Goal: Task Accomplishment & Management: Use online tool/utility

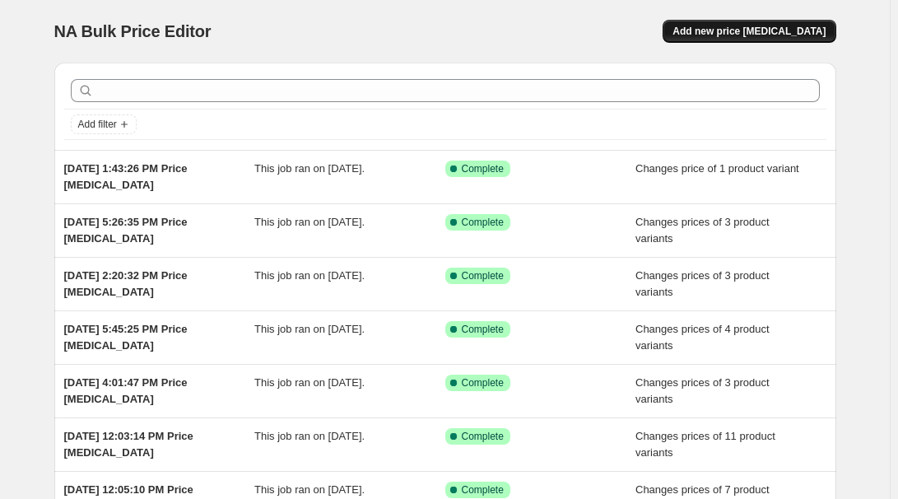
click at [762, 30] on span "Add new price [MEDICAL_DATA]" at bounding box center [748, 31] width 153 height 13
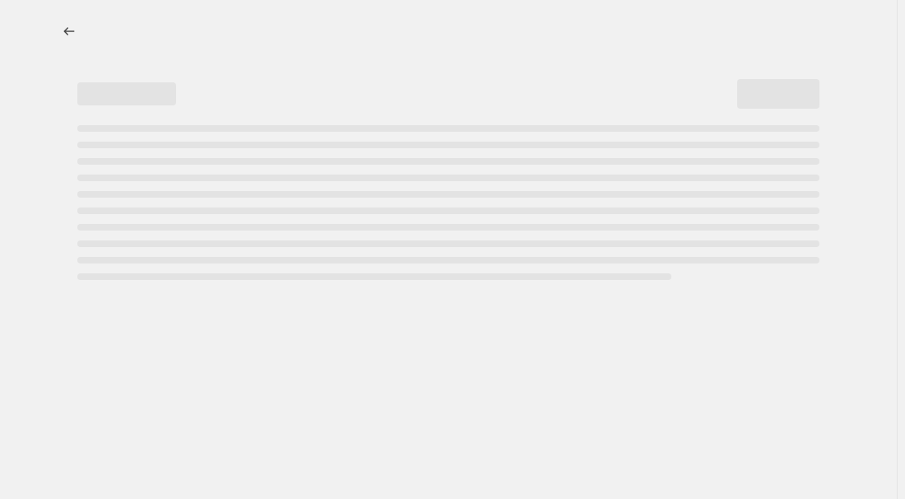
select select "percentage"
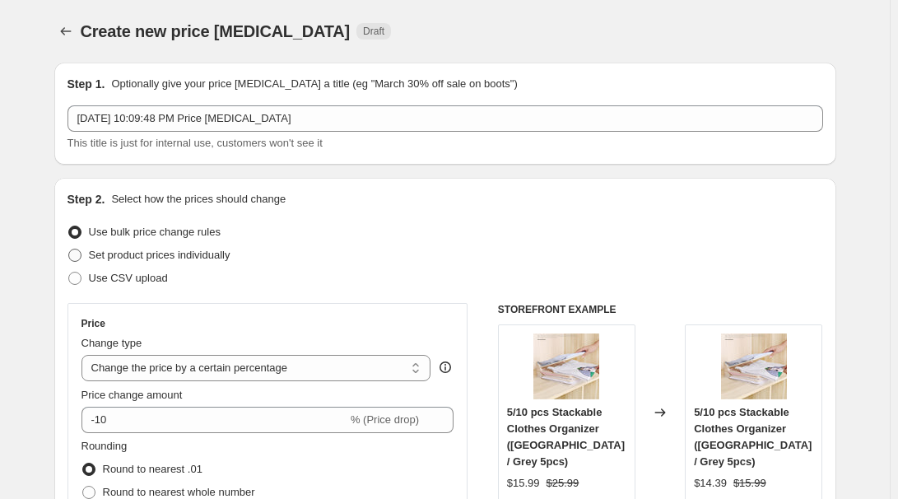
click at [172, 258] on span "Set product prices individually" at bounding box center [160, 254] width 142 height 12
click at [69, 249] on input "Set product prices individually" at bounding box center [68, 248] width 1 height 1
radio input "true"
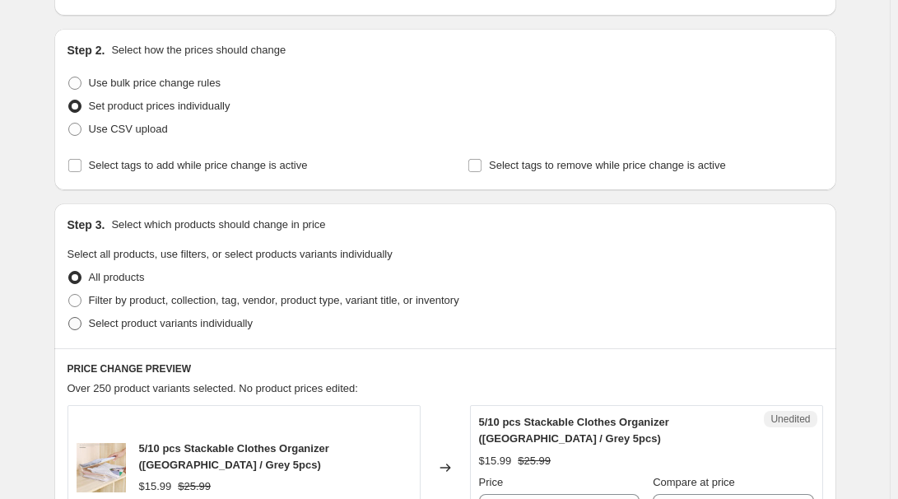
click at [138, 323] on span "Select product variants individually" at bounding box center [171, 323] width 164 height 12
click at [69, 318] on input "Select product variants individually" at bounding box center [68, 317] width 1 height 1
radio input "true"
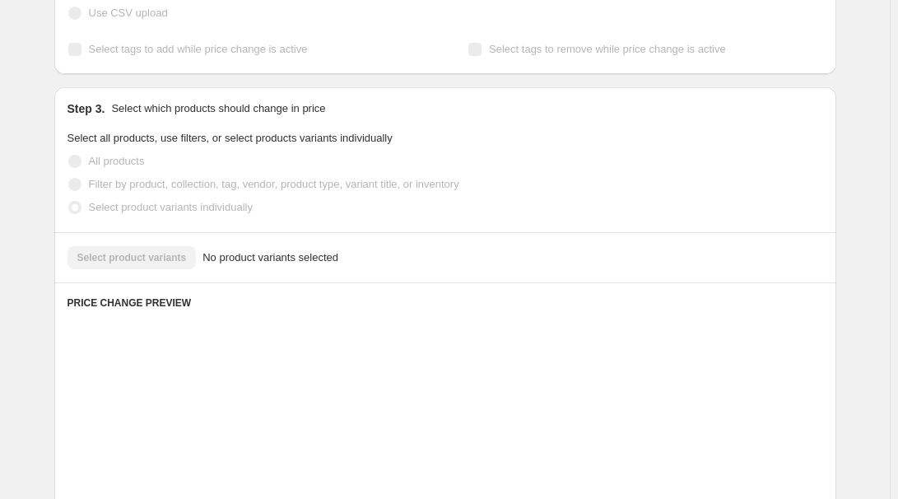
scroll to position [299, 0]
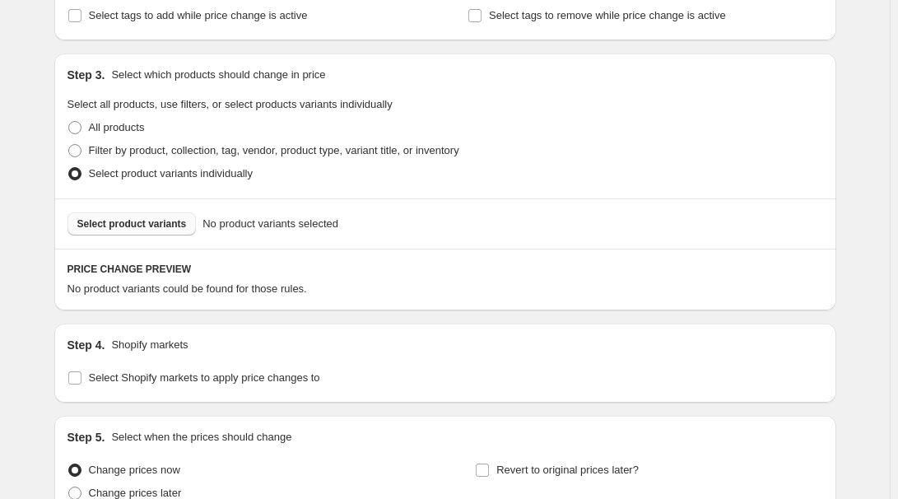
click at [124, 225] on span "Select product variants" at bounding box center [131, 223] width 109 height 13
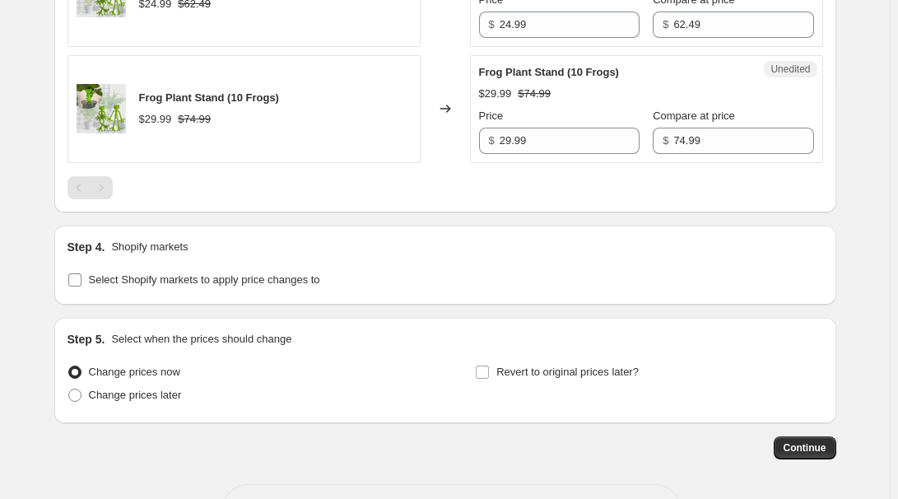
click at [120, 280] on span "Select Shopify markets to apply price changes to" at bounding box center [204, 279] width 231 height 12
click at [81, 280] on input "Select Shopify markets to apply price changes to" at bounding box center [74, 279] width 13 height 13
checkbox input "true"
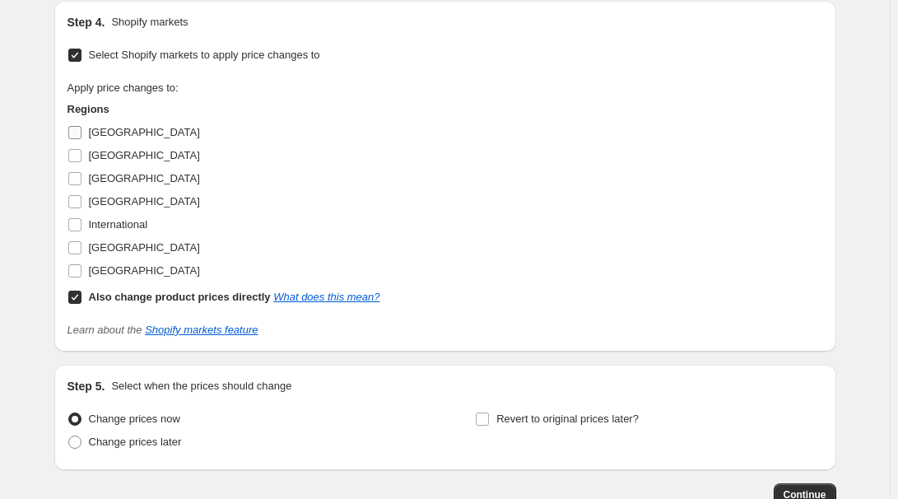
click at [87, 128] on label "[GEOGRAPHIC_DATA]" at bounding box center [133, 132] width 132 height 23
click at [81, 128] on input "[GEOGRAPHIC_DATA]" at bounding box center [74, 132] width 13 height 13
checkbox input "true"
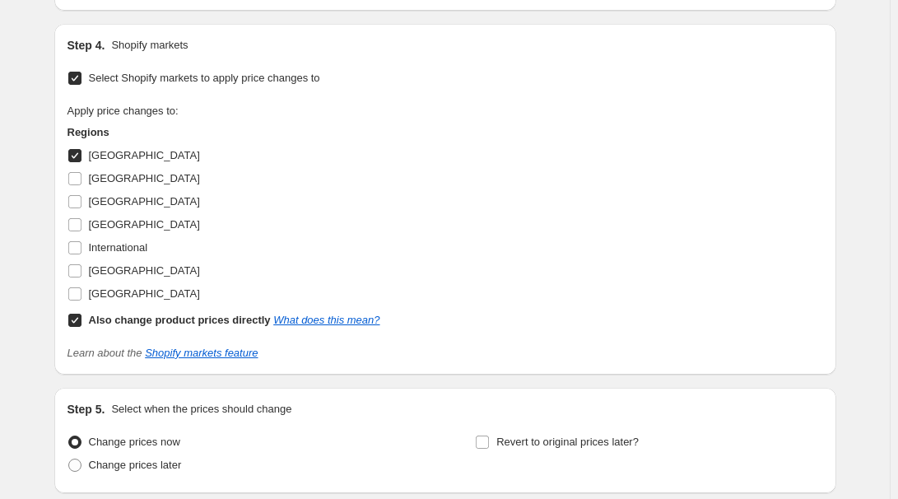
scroll to position [1145, 0]
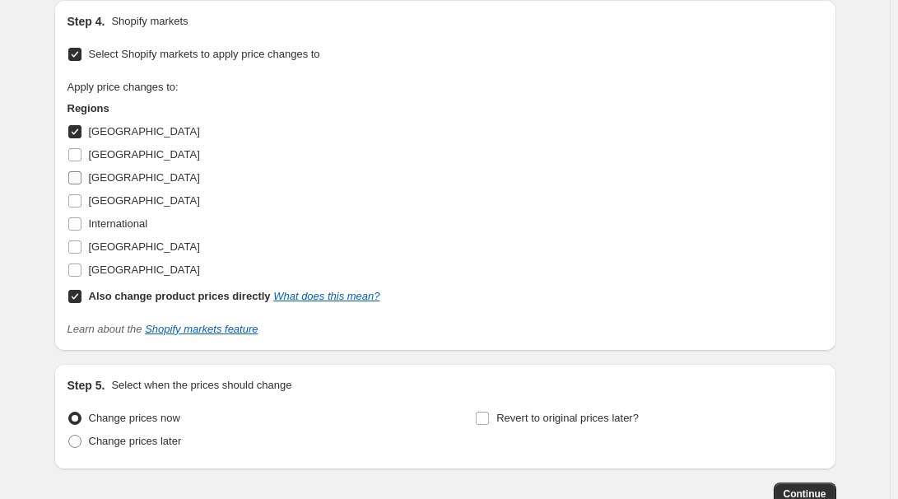
click at [104, 174] on span "[GEOGRAPHIC_DATA]" at bounding box center [144, 177] width 111 height 12
click at [81, 174] on input "[GEOGRAPHIC_DATA]" at bounding box center [74, 177] width 13 height 13
checkbox input "true"
click at [109, 199] on span "[GEOGRAPHIC_DATA]" at bounding box center [144, 200] width 111 height 12
click at [81, 199] on input "[GEOGRAPHIC_DATA]" at bounding box center [74, 200] width 13 height 13
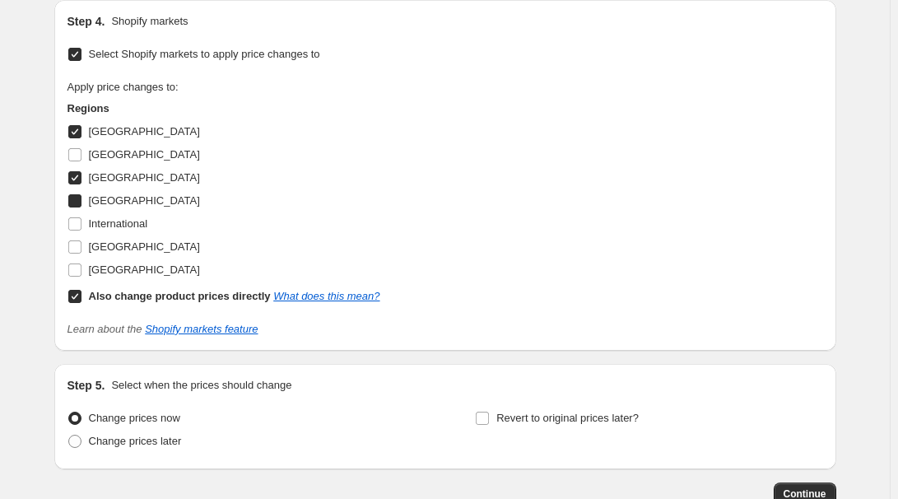
checkbox input "true"
click at [123, 235] on label "[GEOGRAPHIC_DATA]" at bounding box center [133, 246] width 132 height 23
click at [81, 240] on input "[GEOGRAPHIC_DATA]" at bounding box center [74, 246] width 13 height 13
checkbox input "true"
click at [105, 290] on b "Also change product prices directly" at bounding box center [180, 296] width 182 height 12
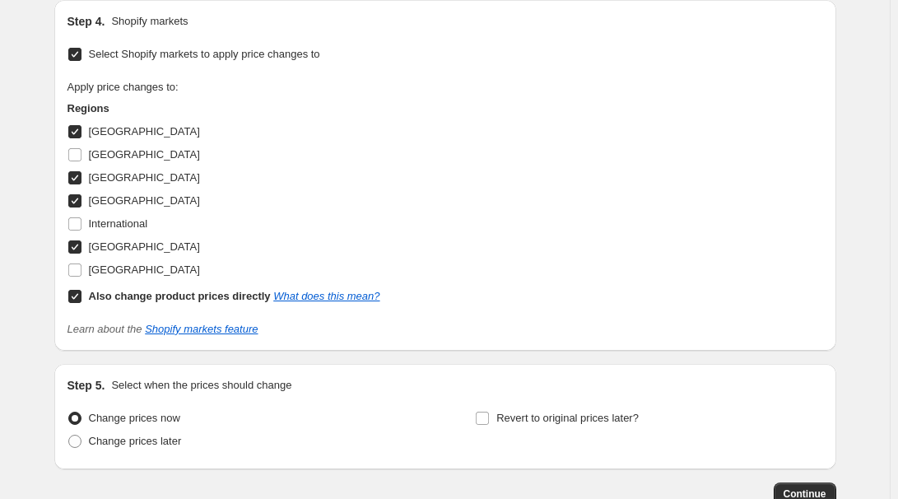
click at [81, 290] on input "Also change product prices directly What does this mean?" at bounding box center [74, 296] width 13 height 13
checkbox input "false"
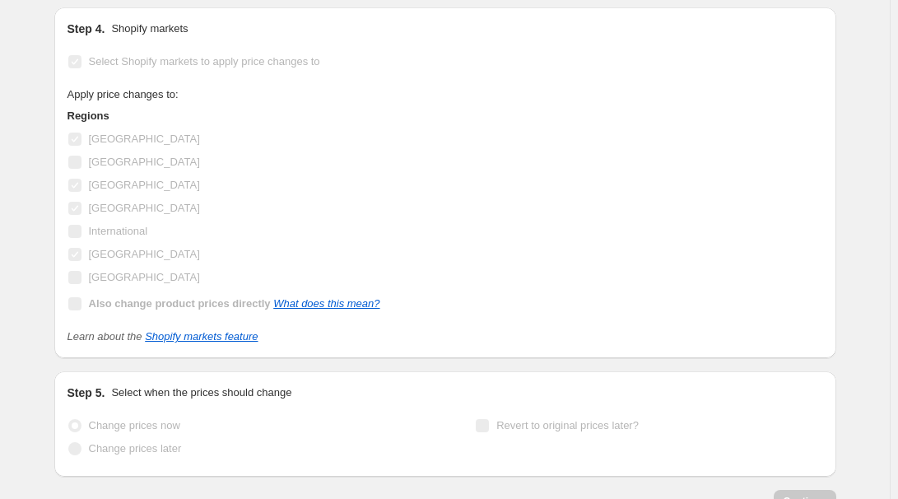
click at [479, 202] on div "Apply price changes to: Regions [GEOGRAPHIC_DATA] [GEOGRAPHIC_DATA] [GEOGRAPHIC…" at bounding box center [444, 200] width 755 height 229
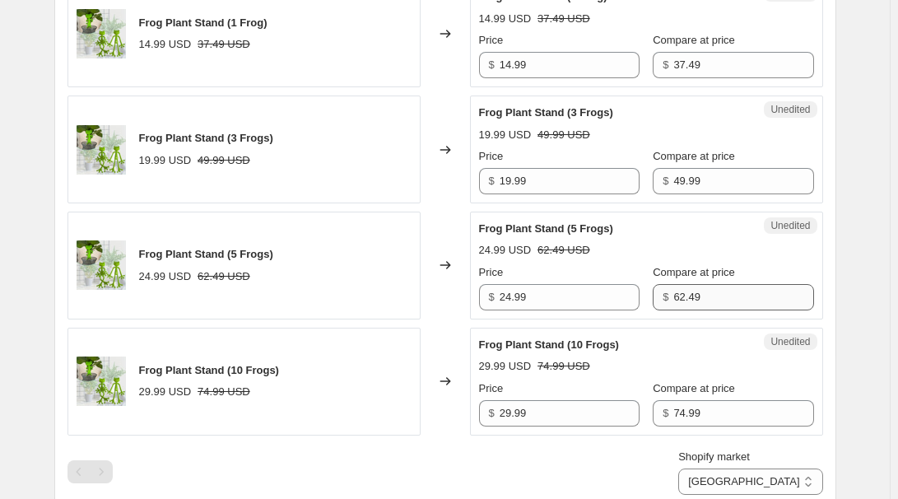
scroll to position [648, 0]
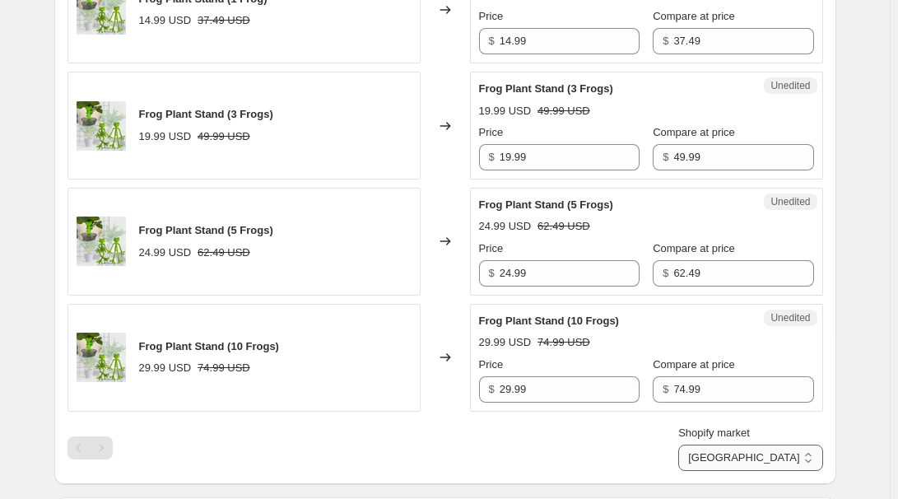
click at [797, 462] on select "[GEOGRAPHIC_DATA] [GEOGRAPHIC_DATA] [GEOGRAPHIC_DATA] [GEOGRAPHIC_DATA]" at bounding box center [750, 457] width 144 height 26
select select "13152354545"
click at [755, 471] on select "[GEOGRAPHIC_DATA] [GEOGRAPHIC_DATA] [GEOGRAPHIC_DATA] [GEOGRAPHIC_DATA]" at bounding box center [750, 457] width 144 height 26
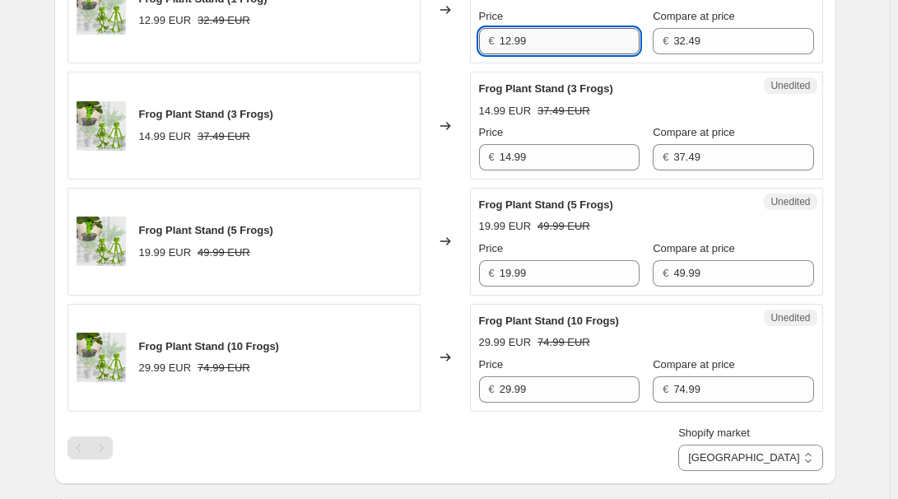
click at [564, 39] on input "12.99" at bounding box center [569, 41] width 140 height 26
paste input "4"
type input "14.99"
click at [561, 160] on input "14.99" at bounding box center [569, 157] width 140 height 26
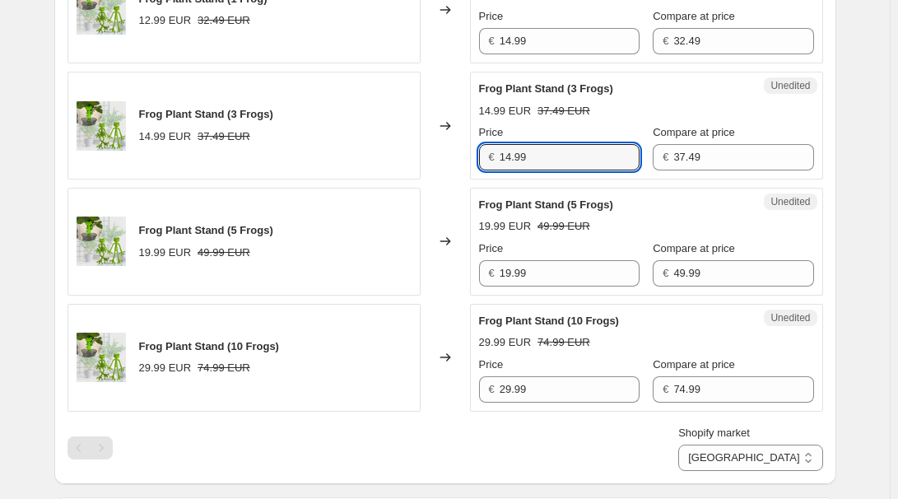
paste input "9"
type input "19.99"
click at [557, 278] on input "19.99" at bounding box center [569, 273] width 140 height 26
paste input "24"
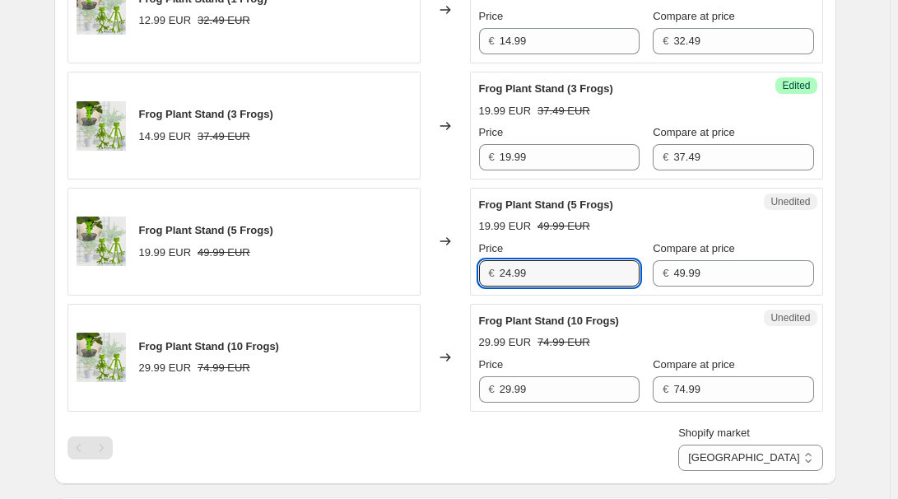
type input "24.99"
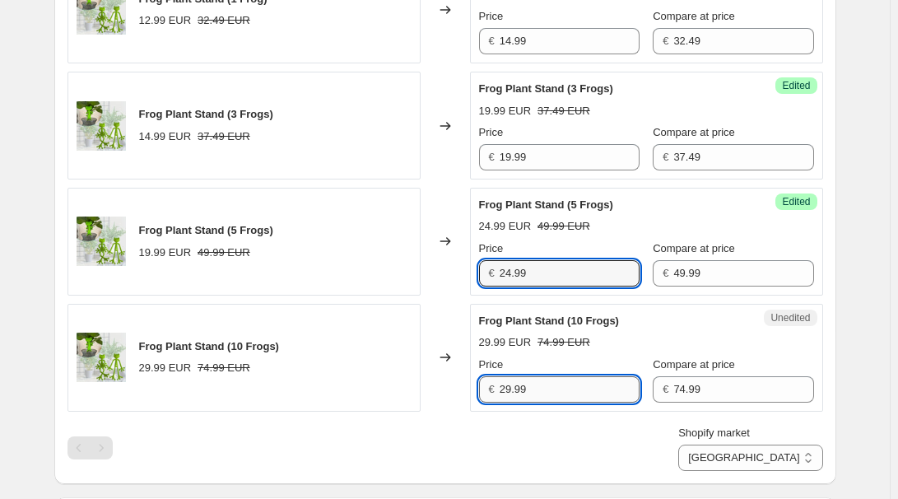
click at [581, 398] on input "29.99" at bounding box center [569, 389] width 140 height 26
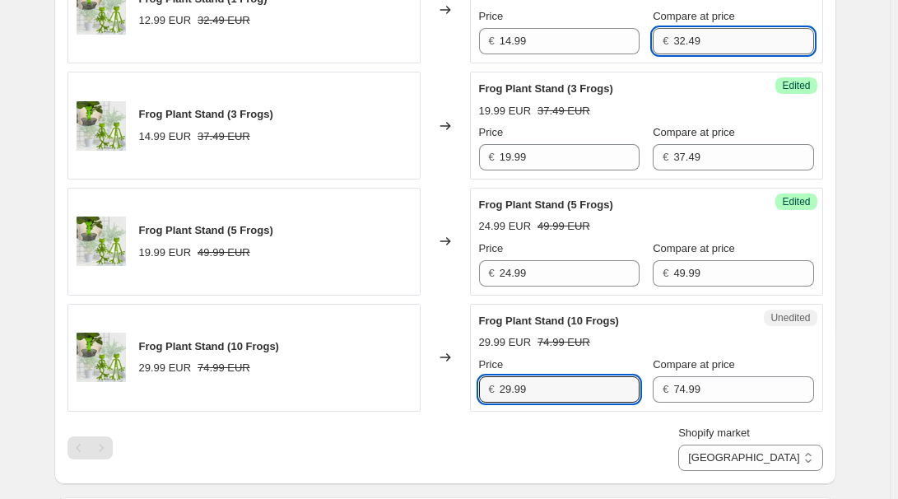
click at [709, 43] on input "32.49" at bounding box center [743, 41] width 140 height 26
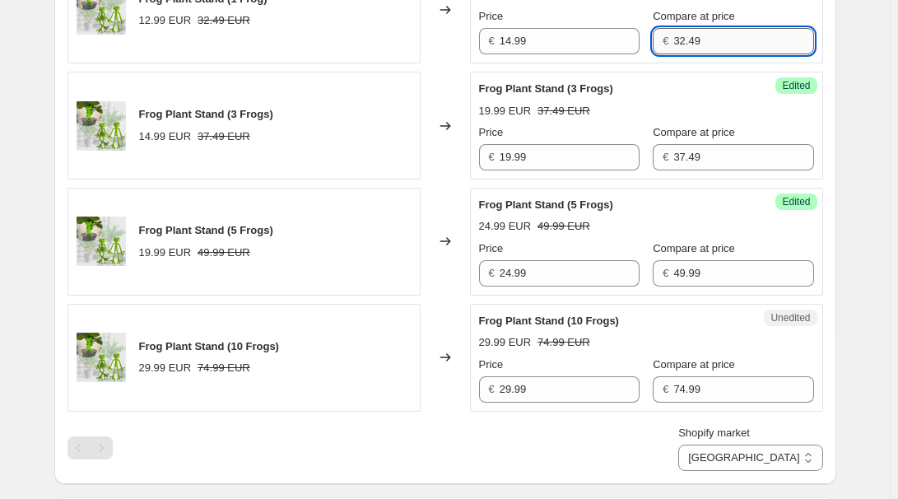
paste input "7"
type input "37.49"
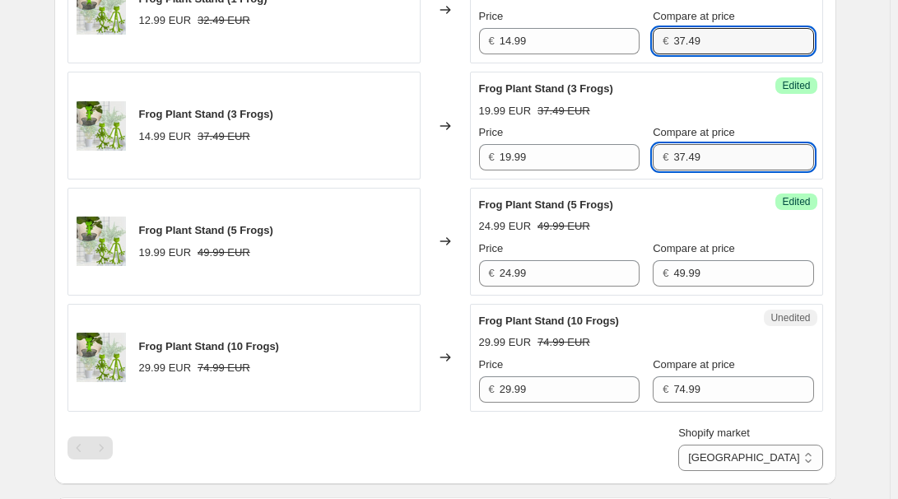
click at [727, 153] on input "37.49" at bounding box center [743, 157] width 140 height 26
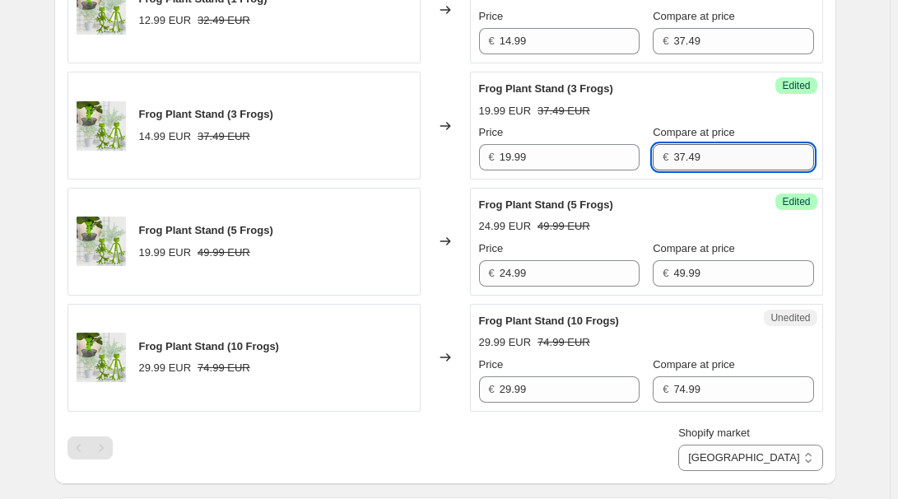
paste input "49.9"
type input "49.99"
click at [718, 277] on input "49.99" at bounding box center [743, 273] width 140 height 26
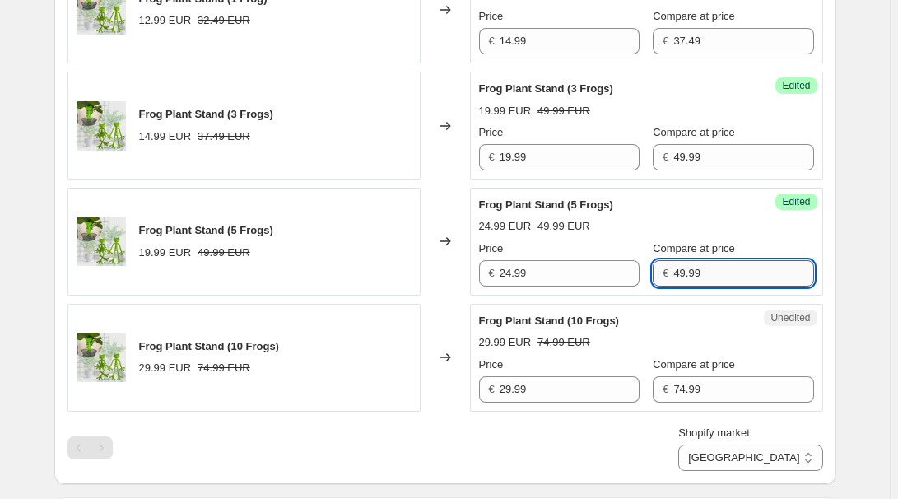
paste input "62.4"
type input "62.49"
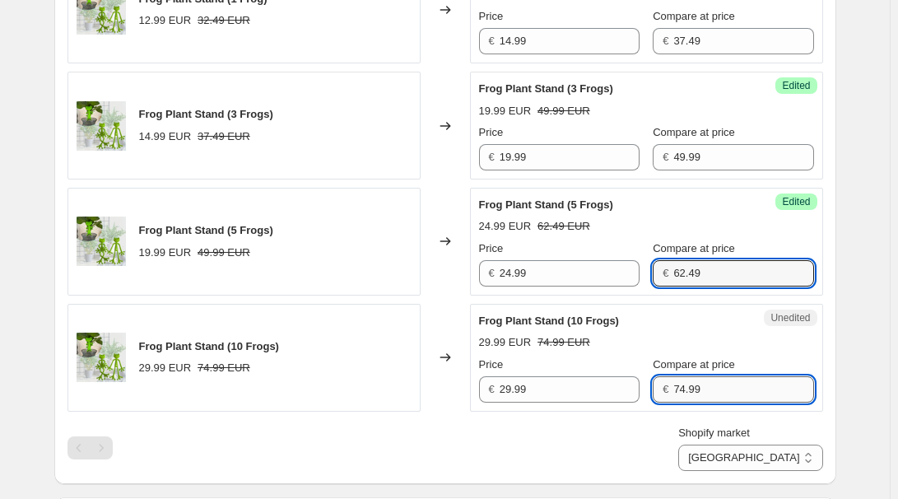
click at [711, 379] on input "74.99" at bounding box center [743, 389] width 140 height 26
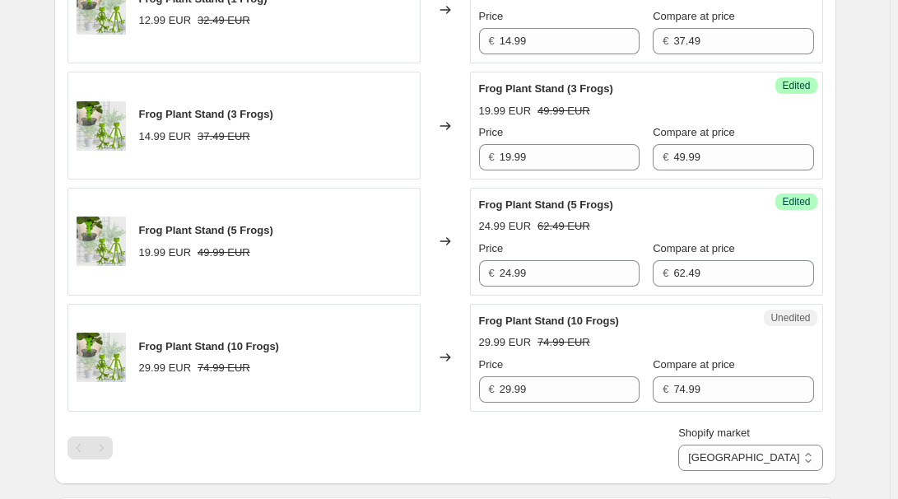
click at [666, 454] on div "Shopify market [GEOGRAPHIC_DATA] [GEOGRAPHIC_DATA] [GEOGRAPHIC_DATA] [GEOGRAPHI…" at bounding box center [444, 448] width 755 height 46
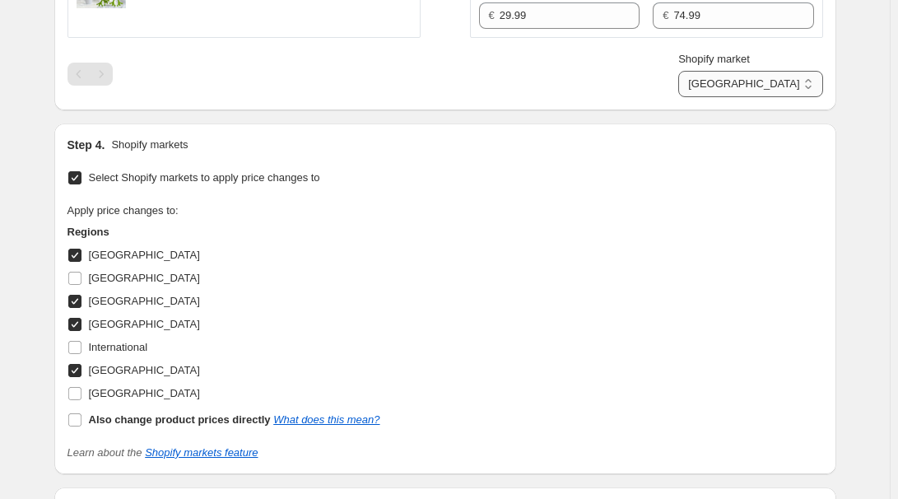
drag, startPoint x: 783, startPoint y: 79, endPoint x: 785, endPoint y: 88, distance: 9.2
click at [783, 79] on select "[GEOGRAPHIC_DATA] [GEOGRAPHIC_DATA] [GEOGRAPHIC_DATA] [GEOGRAPHIC_DATA]" at bounding box center [750, 84] width 144 height 26
select select "13152321777"
click at [750, 97] on select "[GEOGRAPHIC_DATA] [GEOGRAPHIC_DATA] [GEOGRAPHIC_DATA] [GEOGRAPHIC_DATA]" at bounding box center [750, 84] width 144 height 26
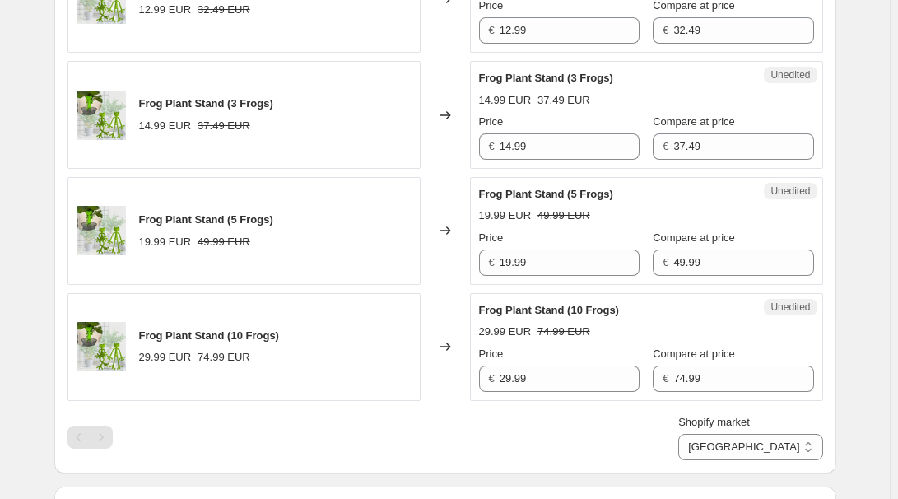
scroll to position [574, 0]
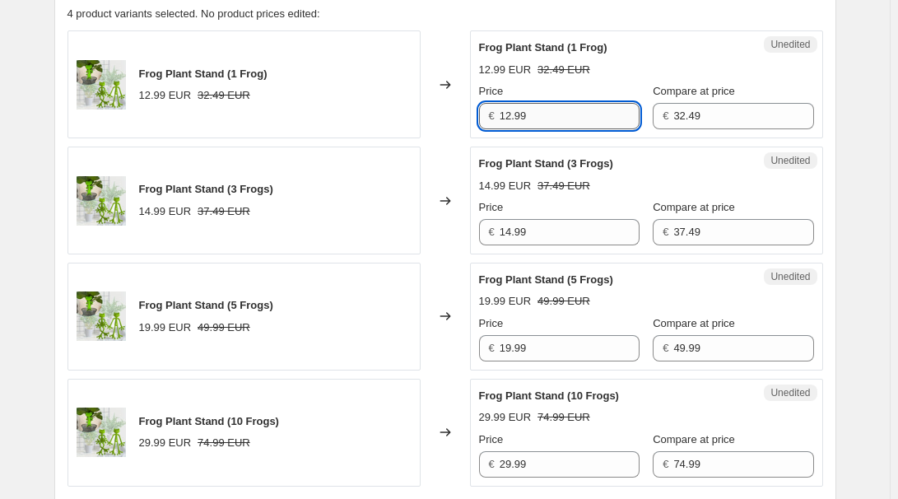
click at [550, 115] on input "12.99" at bounding box center [569, 116] width 140 height 26
paste input "4"
type input "14.99"
click at [556, 234] on input "14.99" at bounding box center [569, 232] width 140 height 26
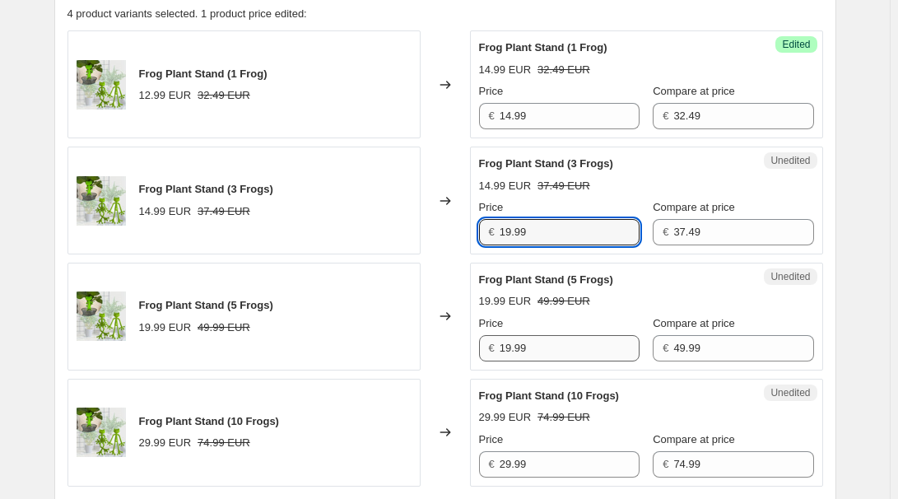
type input "19.99"
click at [564, 351] on input "19.99" at bounding box center [569, 348] width 140 height 26
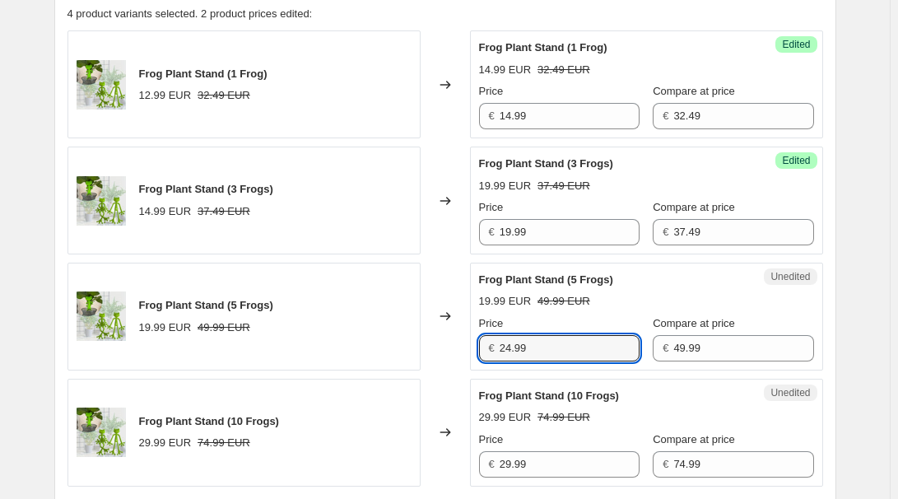
type input "24.99"
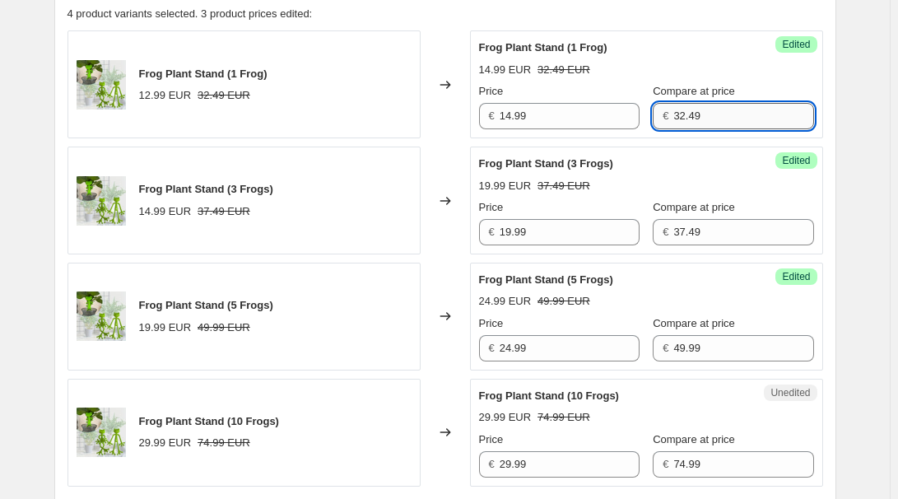
click at [717, 109] on input "32.49" at bounding box center [743, 116] width 140 height 26
paste input "7"
type input "37.49"
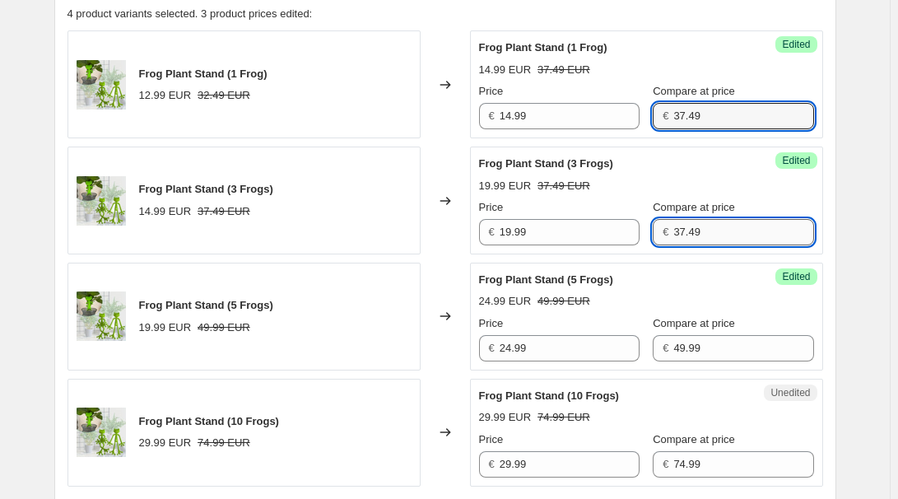
click at [722, 234] on input "37.49" at bounding box center [743, 232] width 140 height 26
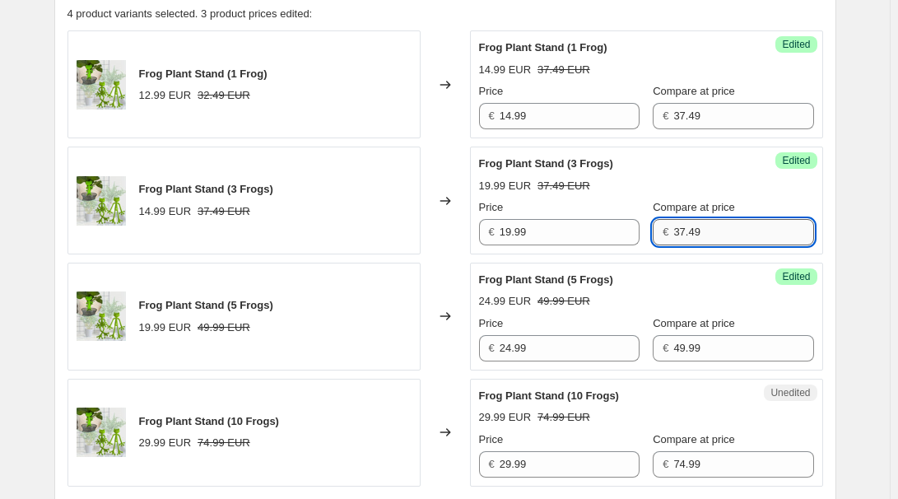
paste input "49.9"
type input "49.99"
click at [723, 350] on input "49.99" at bounding box center [743, 348] width 140 height 26
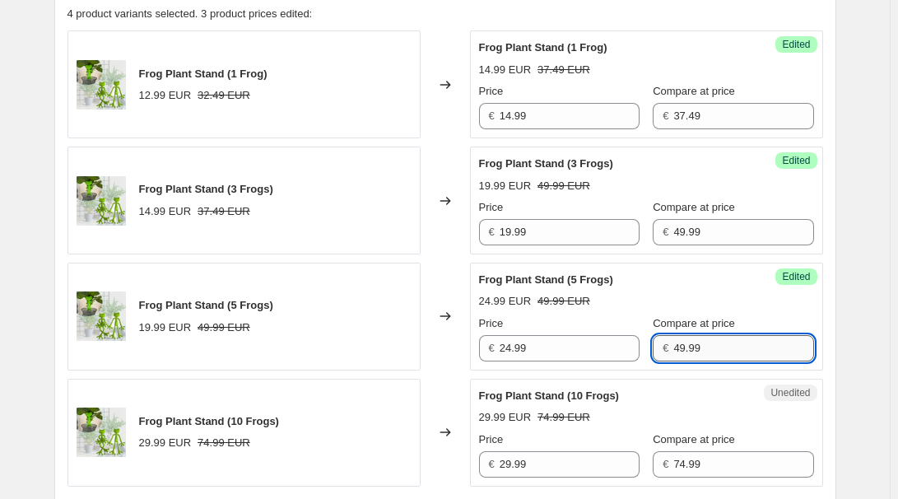
paste input "62.4"
type input "62.49"
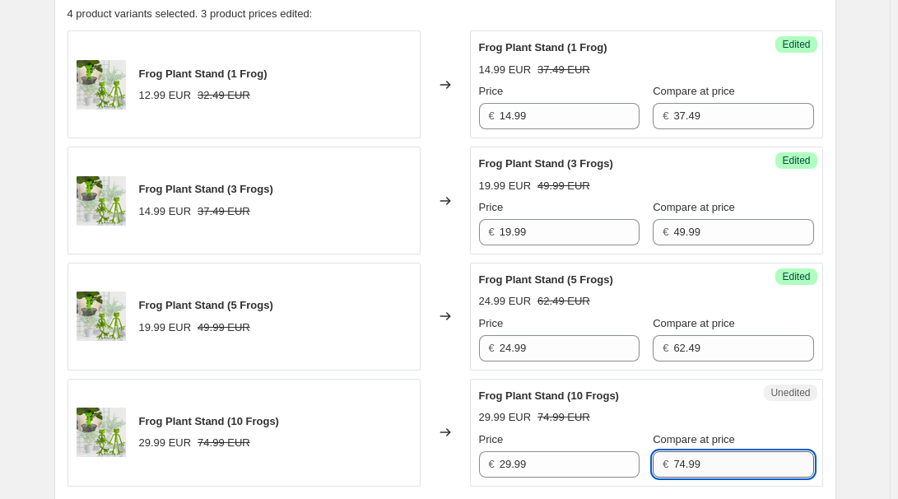
click at [711, 461] on input "74.99" at bounding box center [743, 464] width 140 height 26
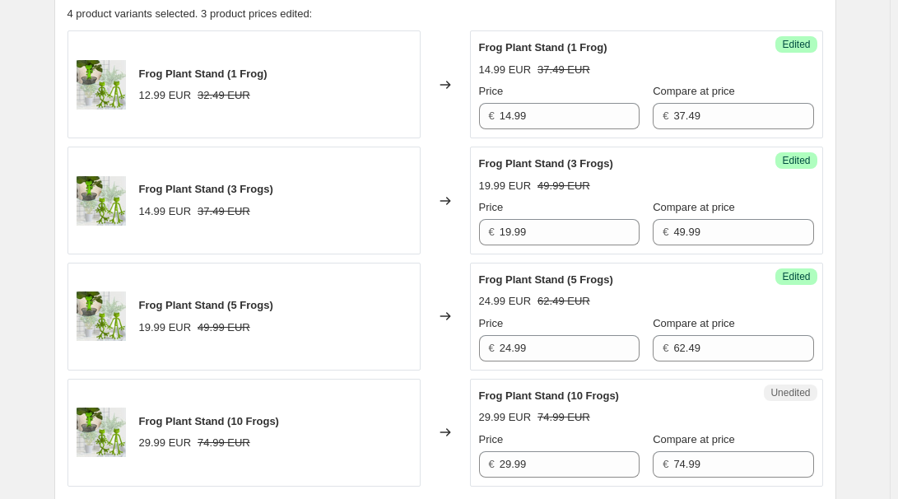
click at [810, 364] on div "Success Edited Frog Plant Stand (5 Frogs) 24.99 EUR 62.49 EUR Price € 24.99 Com…" at bounding box center [646, 316] width 353 height 108
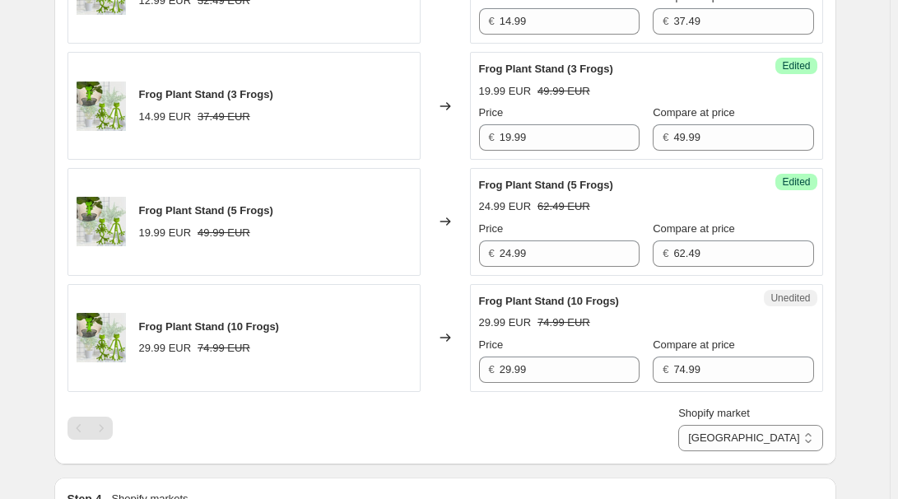
scroll to position [798, 0]
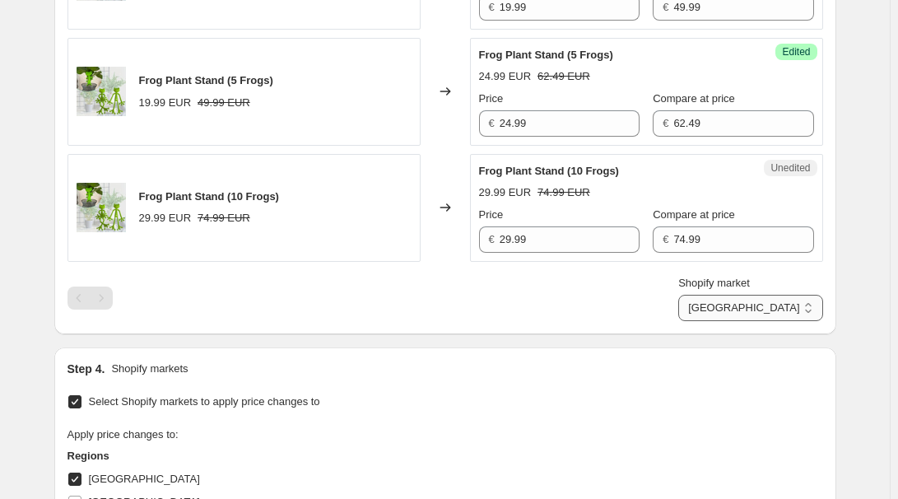
click at [790, 309] on select "[GEOGRAPHIC_DATA] [GEOGRAPHIC_DATA] [GEOGRAPHIC_DATA] [GEOGRAPHIC_DATA]" at bounding box center [750, 308] width 144 height 26
select select "7501644017"
click at [716, 321] on select "[GEOGRAPHIC_DATA] [GEOGRAPHIC_DATA] [GEOGRAPHIC_DATA] [GEOGRAPHIC_DATA]" at bounding box center [750, 308] width 144 height 26
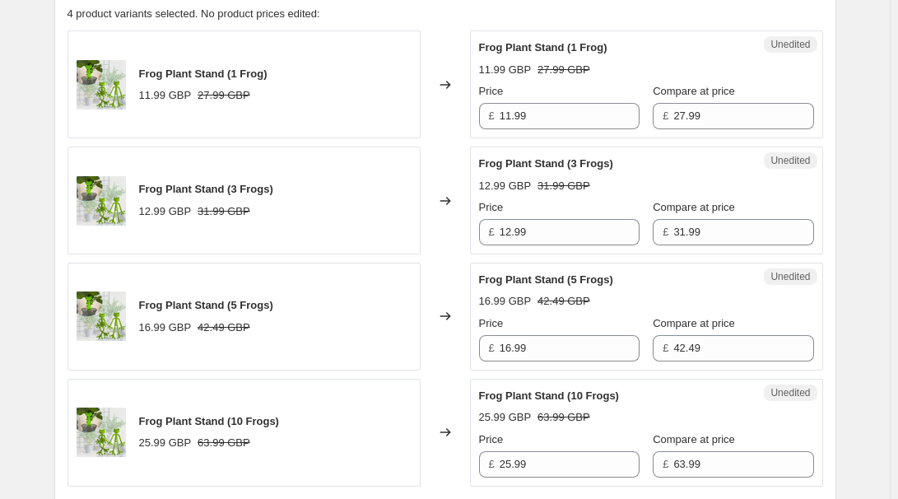
scroll to position [499, 0]
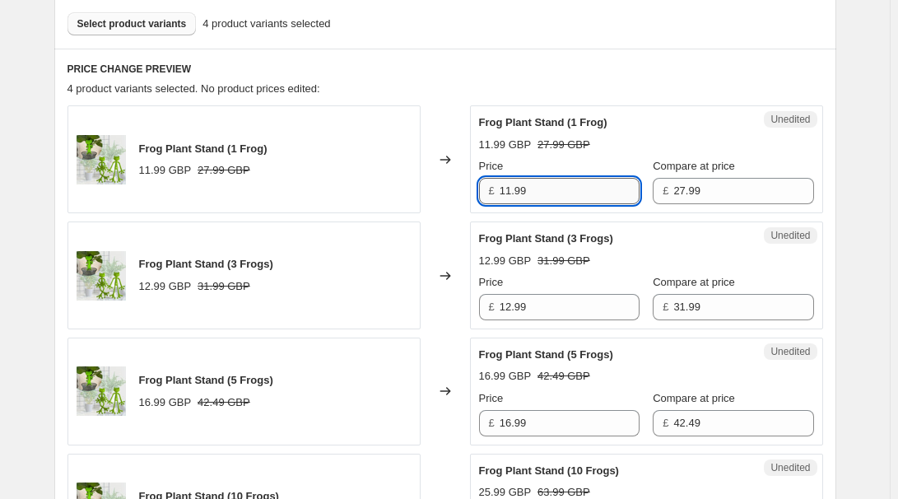
click at [575, 188] on input "11.99" at bounding box center [569, 191] width 140 height 26
type input "12.99"
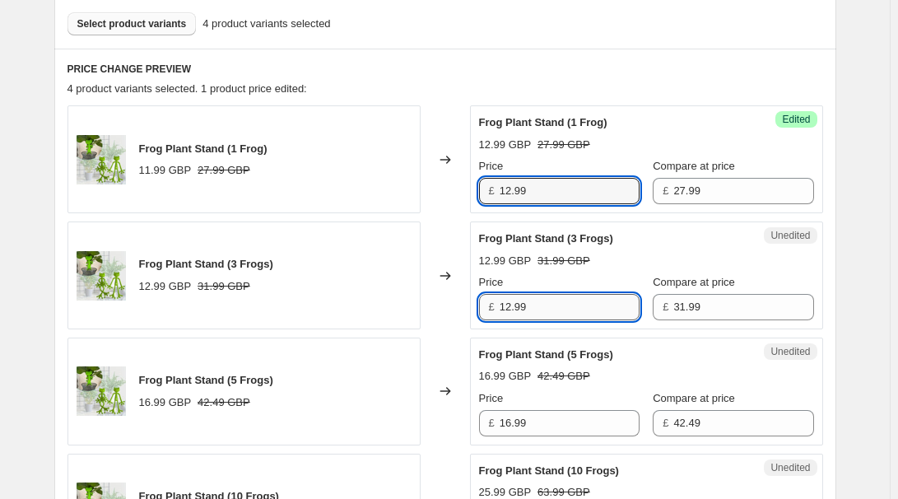
click at [557, 304] on input "12.99" at bounding box center [569, 307] width 140 height 26
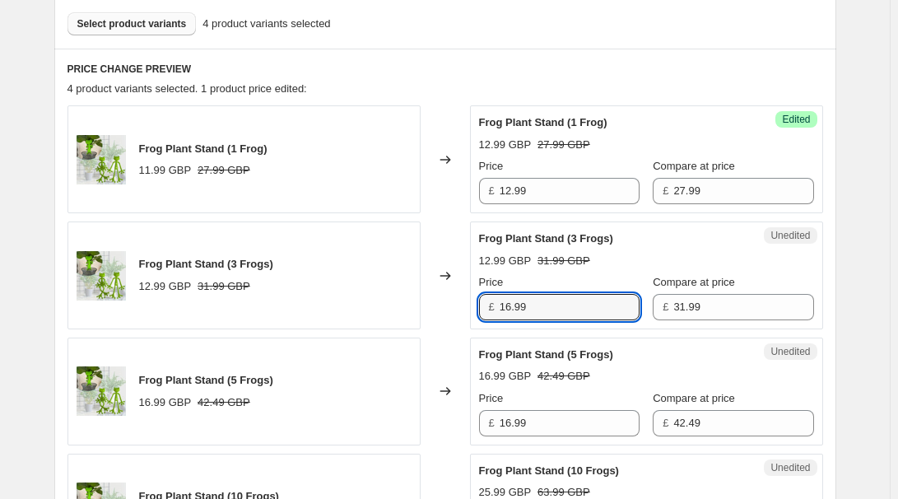
type input "16.99"
click at [570, 416] on input "16.99" at bounding box center [569, 423] width 140 height 26
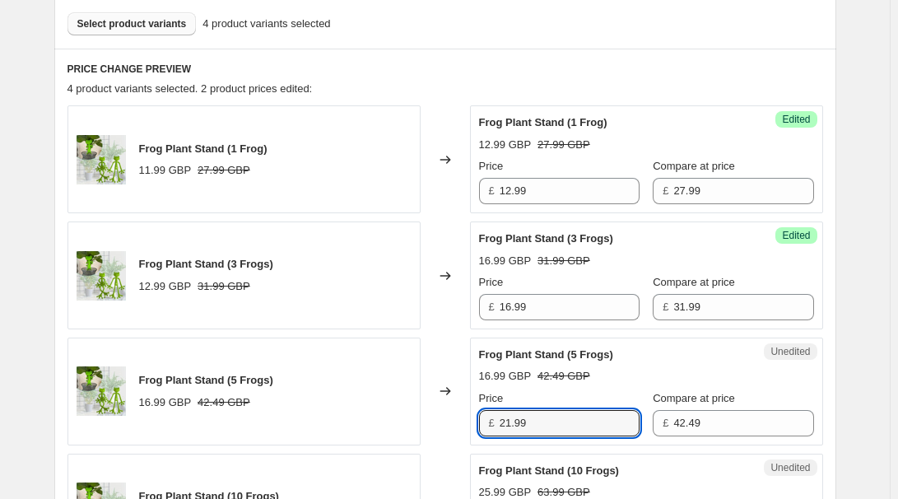
type input "21.99"
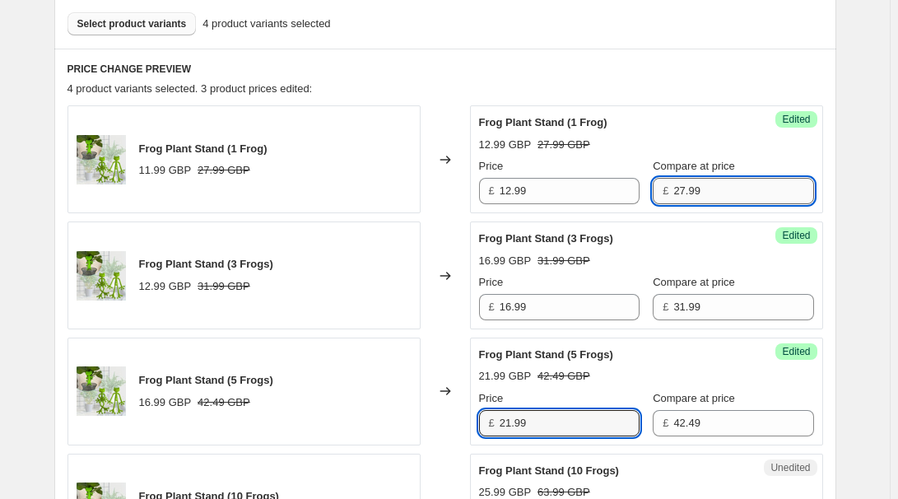
click at [718, 188] on input "27.99" at bounding box center [743, 191] width 140 height 26
type input "31.99"
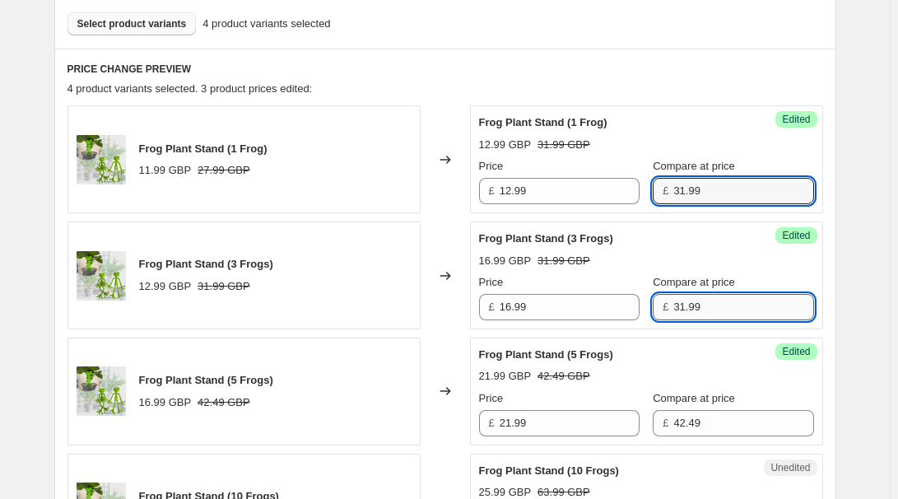
click at [717, 299] on input "31.99" at bounding box center [743, 307] width 140 height 26
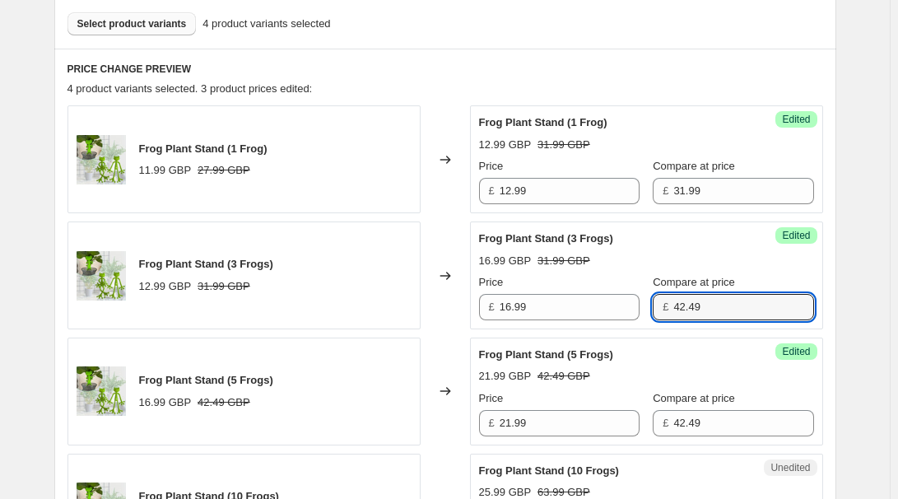
type input "42.49"
click at [703, 418] on input "42.49" at bounding box center [743, 423] width 140 height 26
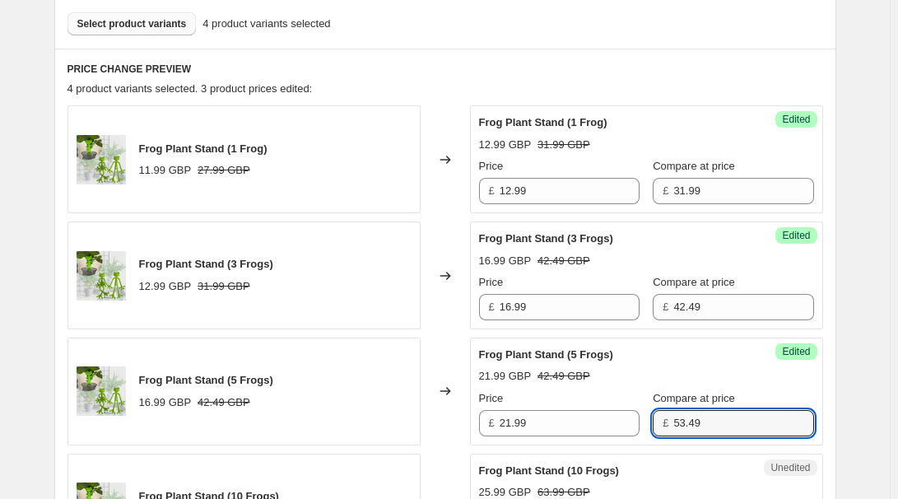
type input "53.49"
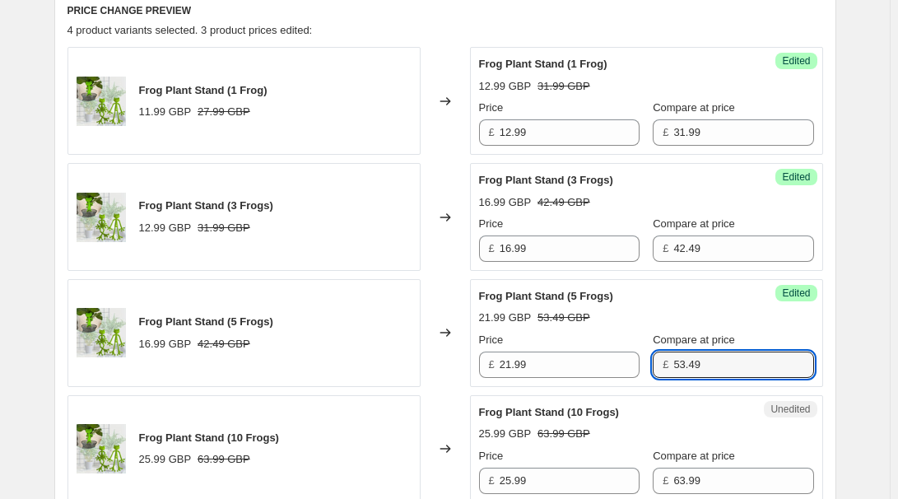
scroll to position [648, 0]
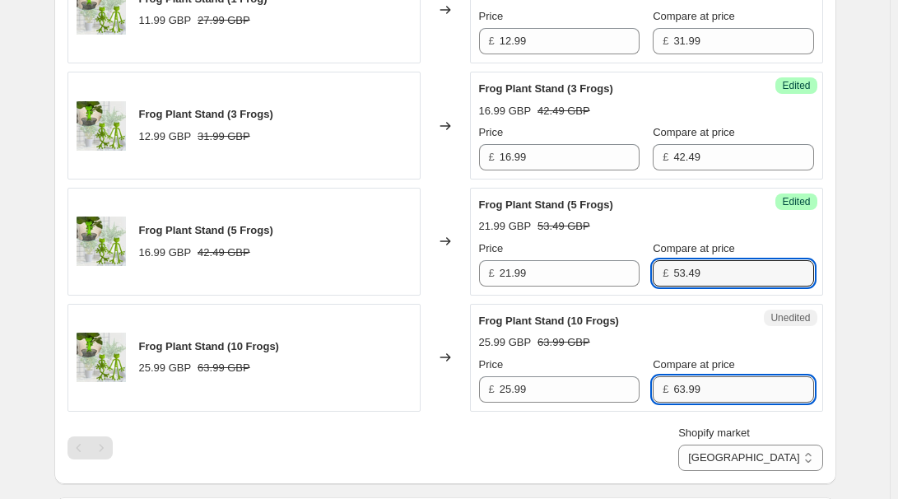
click at [704, 380] on input "63.99" at bounding box center [743, 389] width 140 height 26
click at [668, 460] on div "Shopify market [GEOGRAPHIC_DATA] [GEOGRAPHIC_DATA] [GEOGRAPHIC_DATA] [GEOGRAPHI…" at bounding box center [444, 448] width 755 height 46
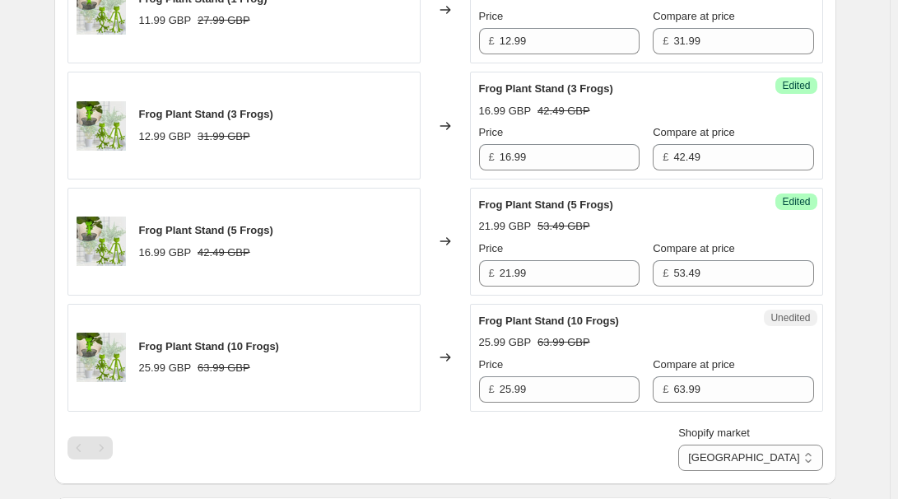
scroll to position [1248, 0]
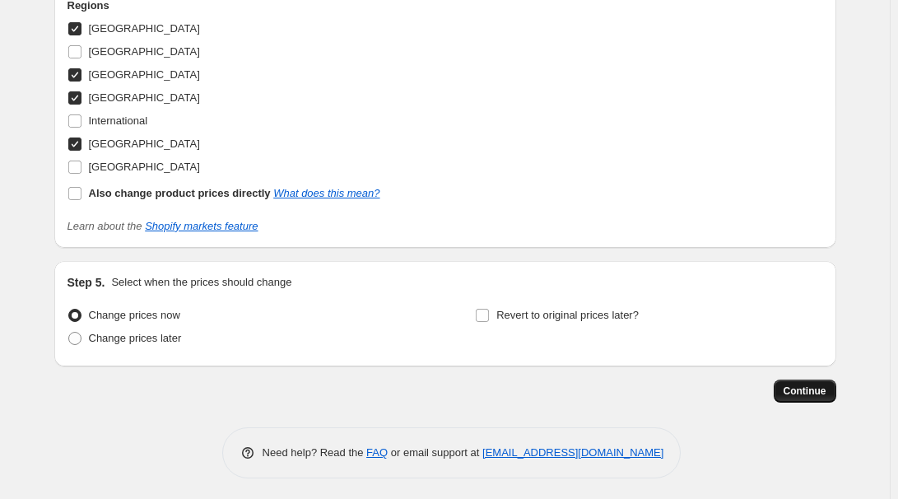
click at [811, 384] on span "Continue" at bounding box center [804, 390] width 43 height 13
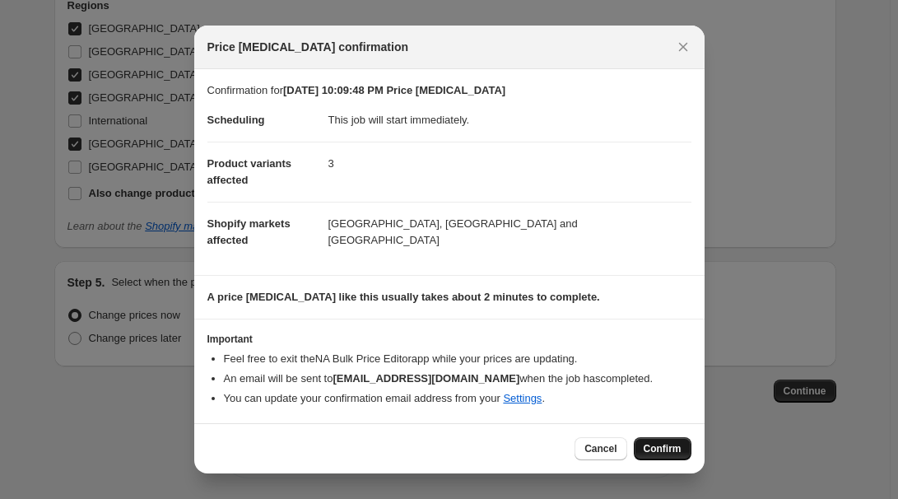
click at [662, 449] on span "Confirm" at bounding box center [662, 448] width 38 height 13
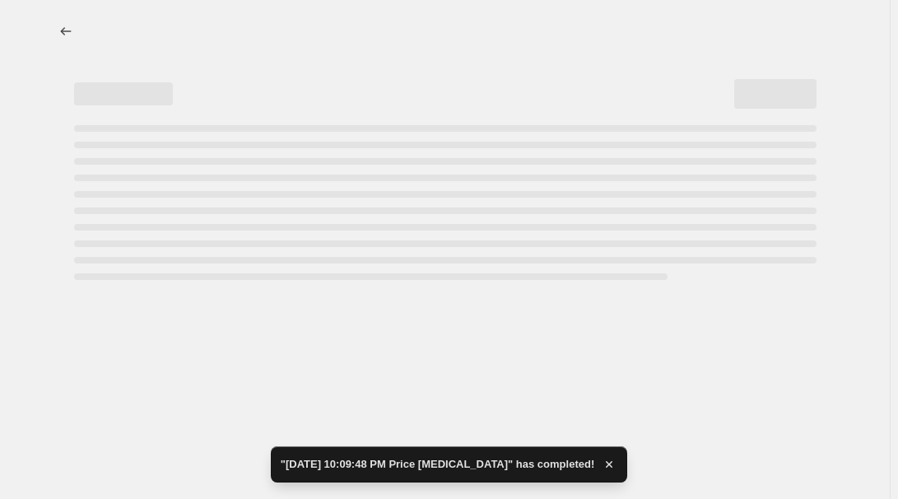
select select "7501644017"
